Goal: Information Seeking & Learning: Find specific fact

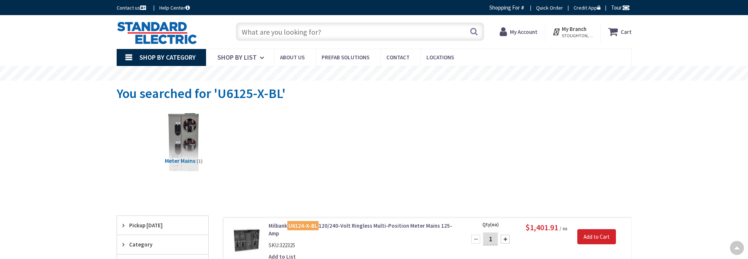
click at [339, 221] on link "Milbank U6124-X-BL 120/240-Volt Ringless Multi-Position Meter Mains 125-Amp" at bounding box center [361, 229] width 187 height 16
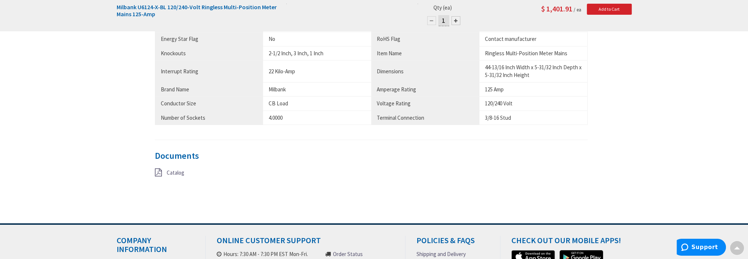
scroll to position [451, 0]
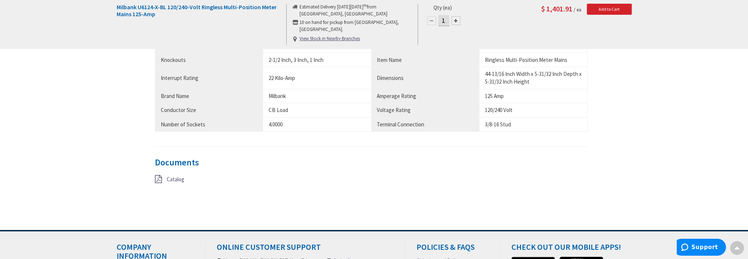
click at [171, 179] on span "Catalog" at bounding box center [176, 178] width 18 height 7
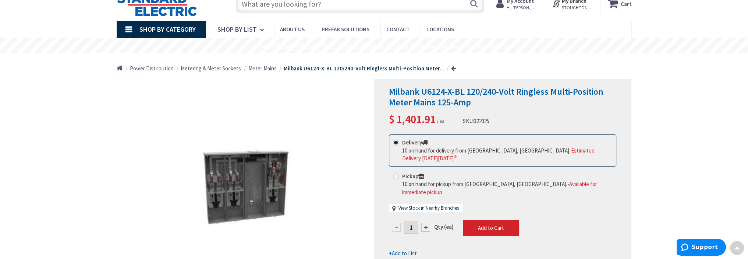
scroll to position [0, 0]
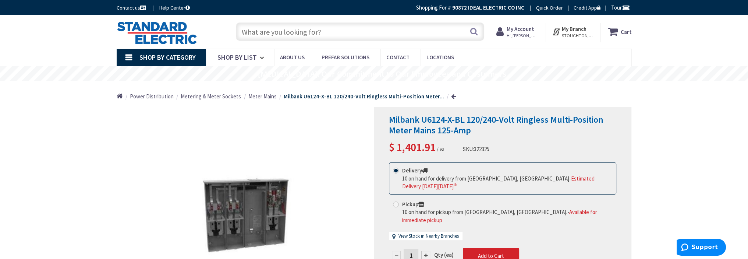
click at [312, 32] on input "text" at bounding box center [360, 31] width 248 height 18
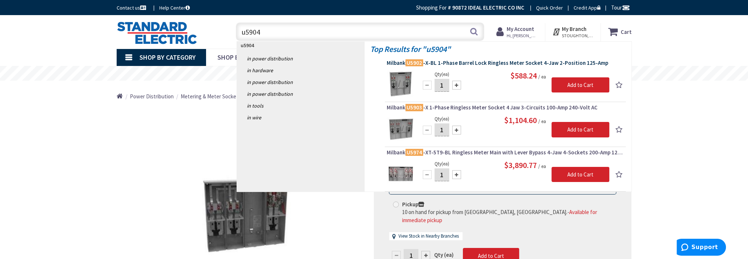
type input "u5904"
click at [459, 60] on span "Milbank U5902 -X-BL 1-Phase Barrel Lock Ringless Meter Socket 4-Jaw 2-Position …" at bounding box center [505, 62] width 237 height 7
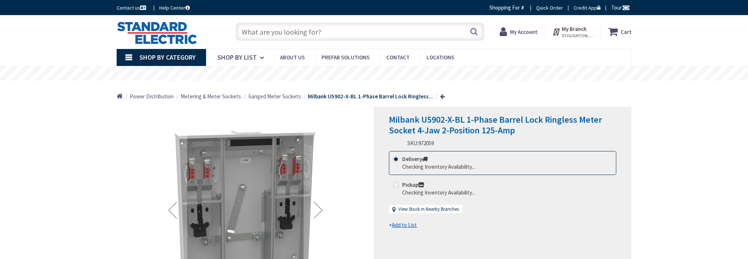
click at [296, 32] on input "text" at bounding box center [360, 31] width 248 height 18
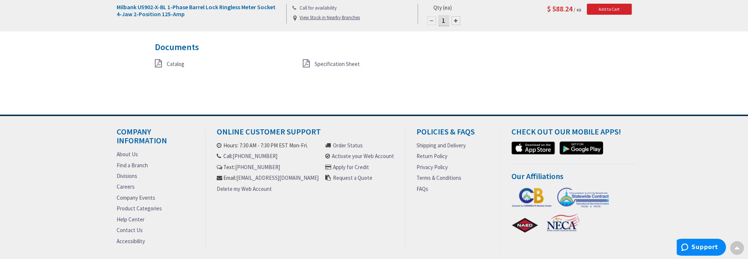
scroll to position [536, 0]
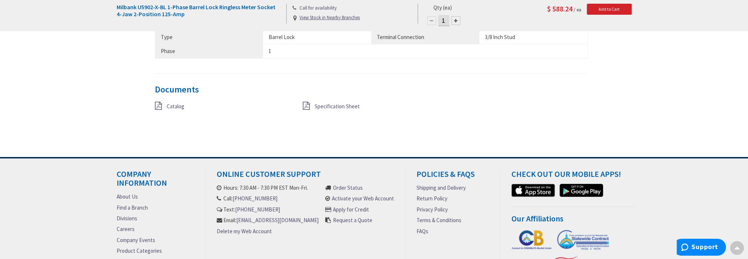
click at [321, 105] on span "Specification Sheet" at bounding box center [336, 106] width 45 height 7
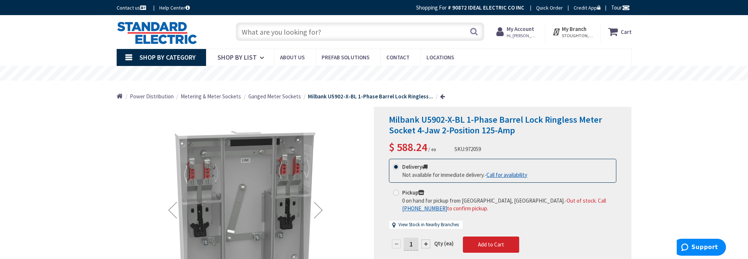
click at [295, 34] on input "text" at bounding box center [360, 31] width 248 height 18
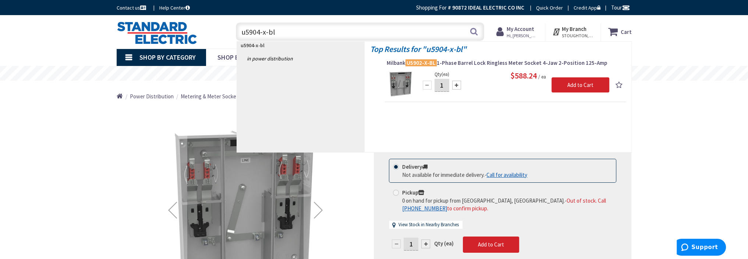
drag, startPoint x: 279, startPoint y: 33, endPoint x: 235, endPoint y: 32, distance: 44.2
click at [234, 32] on div "u5904-x-bl u5904-x-bl Search" at bounding box center [358, 31] width 252 height 24
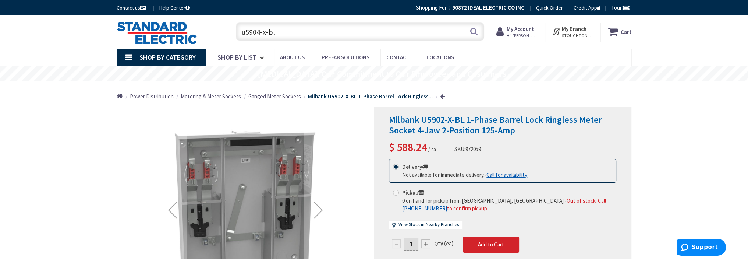
click at [258, 34] on input "u5904-x-bl" at bounding box center [360, 31] width 248 height 18
drag, startPoint x: 259, startPoint y: 32, endPoint x: 257, endPoint y: 37, distance: 5.8
click at [259, 32] on input "u5904-x-bl" at bounding box center [360, 31] width 248 height 18
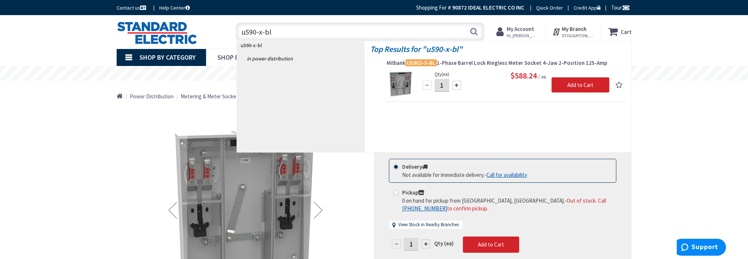
type input "u5906-x-bl"
